Goal: Task Accomplishment & Management: Manage account settings

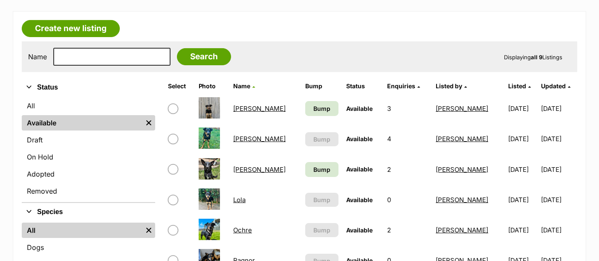
scroll to position [144, 0]
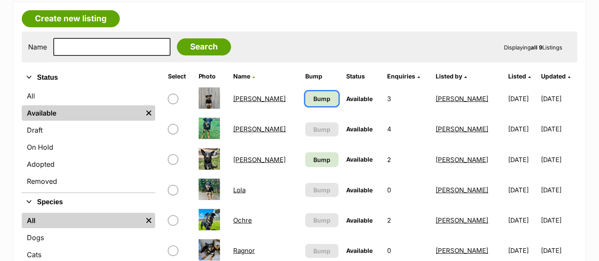
click at [314, 96] on span "Bump" at bounding box center [322, 98] width 17 height 9
click at [314, 156] on span "Bump" at bounding box center [322, 159] width 17 height 9
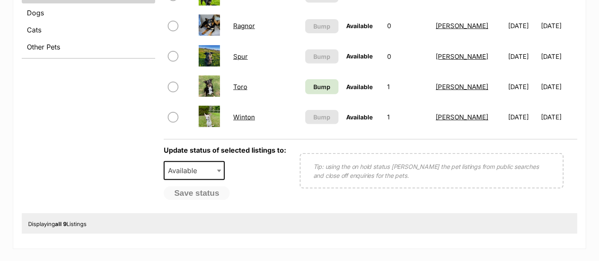
scroll to position [228, 0]
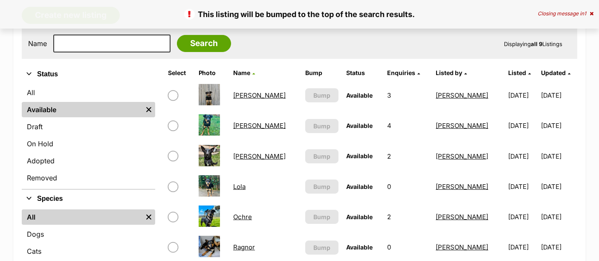
scroll to position [161, 0]
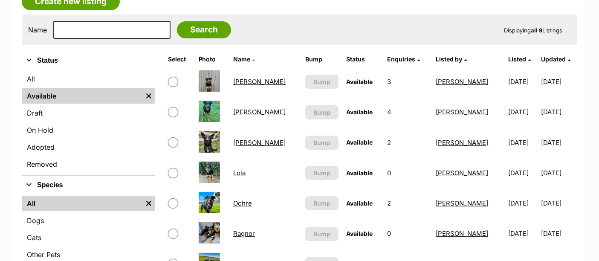
click at [175, 141] on input "checkbox" at bounding box center [173, 142] width 10 height 10
checkbox input "true"
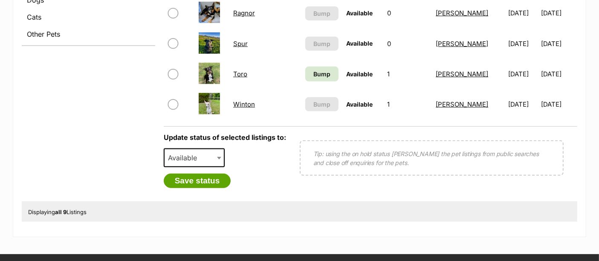
scroll to position [382, 0]
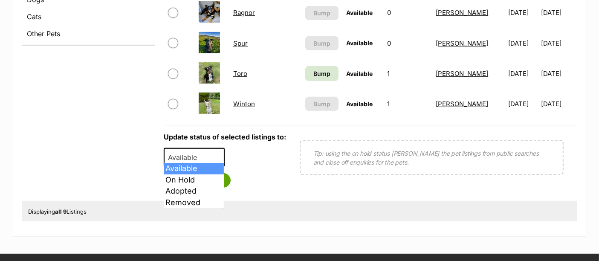
click at [216, 154] on span at bounding box center [220, 157] width 9 height 19
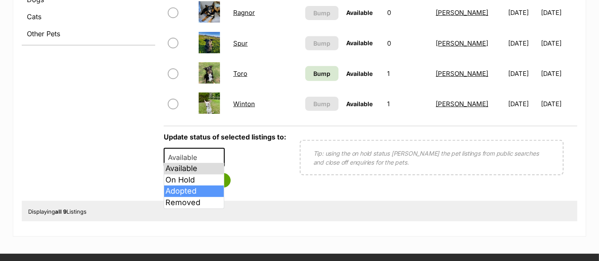
select select "rehomed"
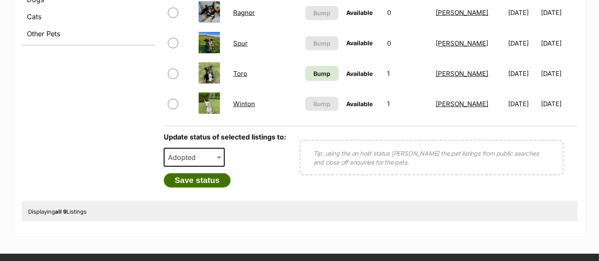
click at [203, 175] on button "Save status" at bounding box center [197, 180] width 67 height 15
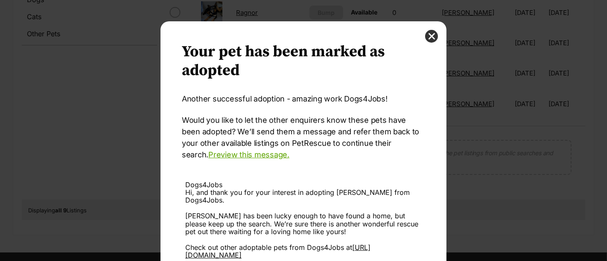
scroll to position [93, 0]
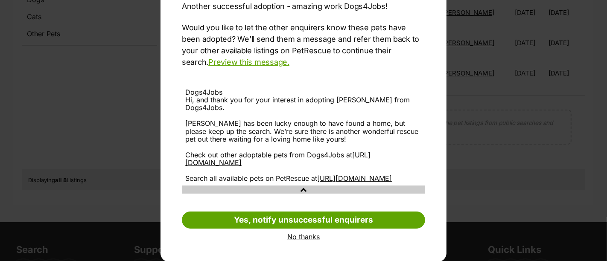
click at [306, 238] on link "No thanks" at bounding box center [303, 237] width 243 height 8
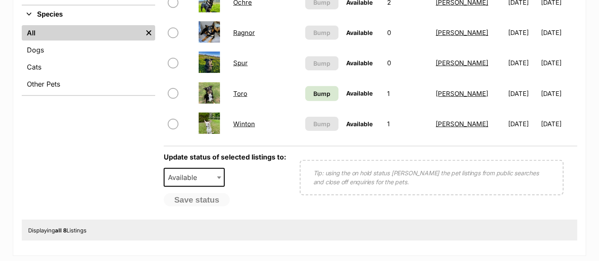
scroll to position [335, 0]
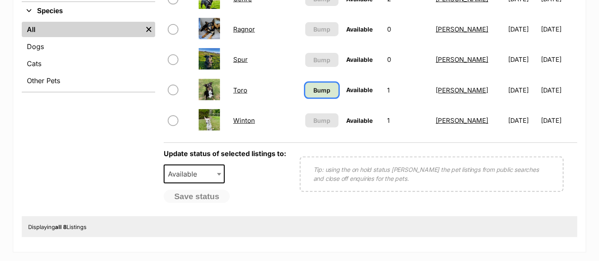
click at [314, 86] on span "Bump" at bounding box center [322, 90] width 17 height 9
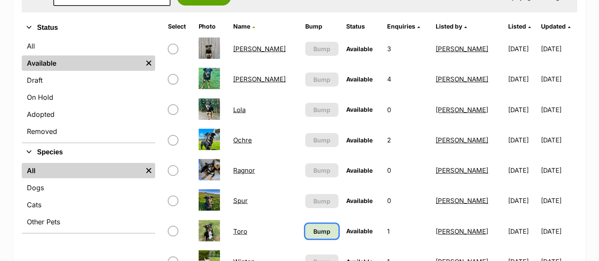
scroll to position [181, 0]
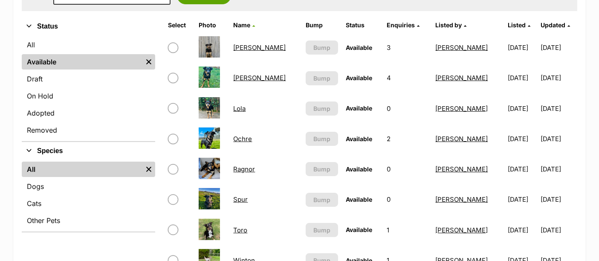
scroll to position [195, 0]
click at [213, 108] on img at bounding box center [209, 107] width 21 height 21
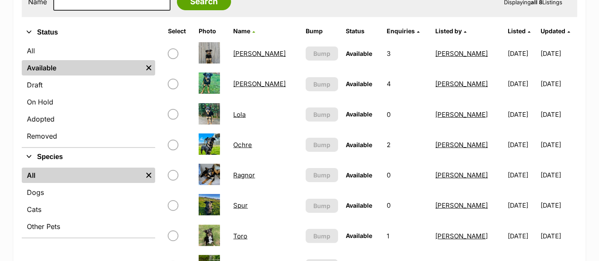
scroll to position [190, 0]
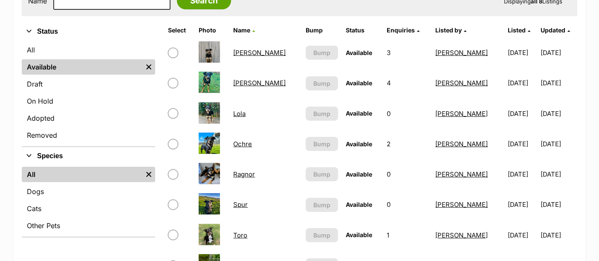
click at [241, 110] on link "Lola" at bounding box center [239, 114] width 12 height 8
